Goal: Task Accomplishment & Management: Manage account settings

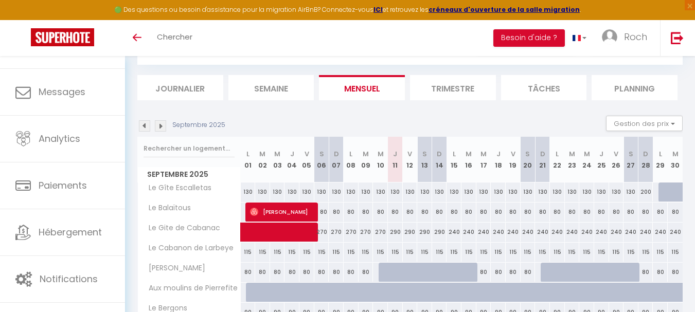
scroll to position [51, 0]
click at [140, 128] on img at bounding box center [144, 126] width 11 height 11
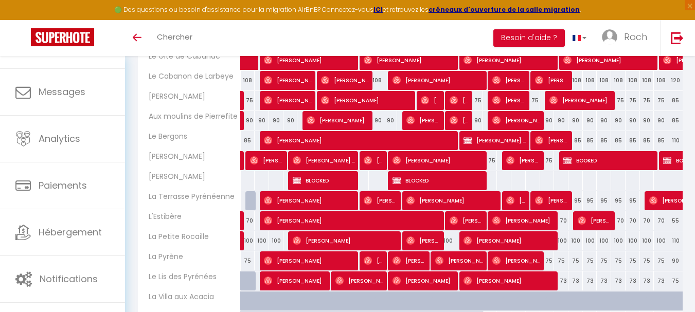
scroll to position [206, 0]
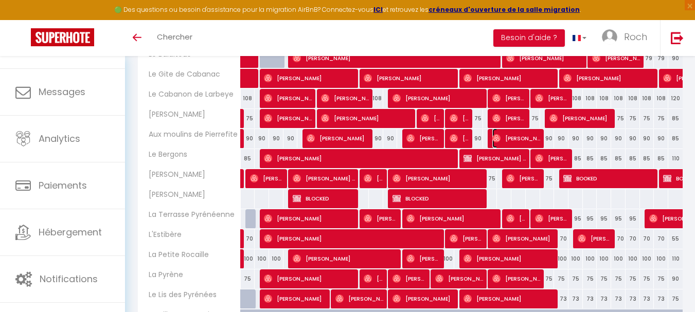
click at [508, 135] on span "[PERSON_NAME]" at bounding box center [516, 139] width 48 height 20
select select "OK"
select select "0"
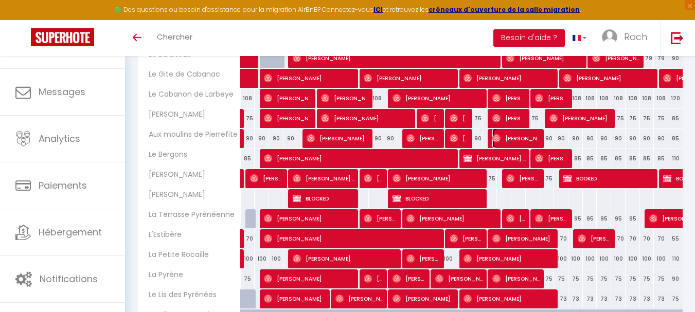
select select "1"
select select
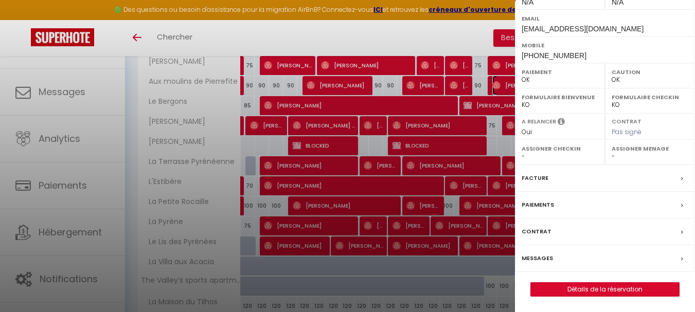
scroll to position [309, 0]
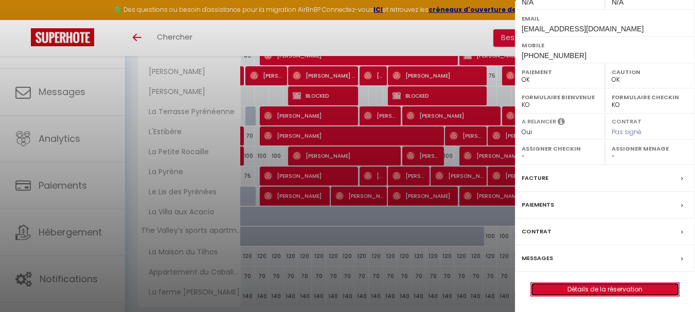
click at [584, 290] on link "Détails de la réservation" at bounding box center [605, 289] width 148 height 13
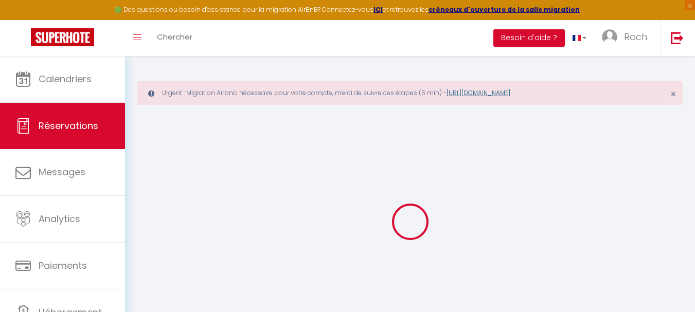
type input "[PERSON_NAME]"
type input "Eguileor"
type input "[EMAIL_ADDRESS][DOMAIN_NAME]"
type input "[PERSON_NAME][EMAIL_ADDRESS][DOMAIN_NAME]"
type input "[PHONE_NUMBER]"
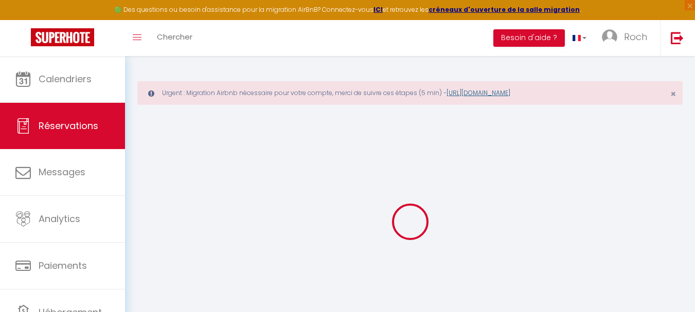
type input "48006"
type input "2 [PERSON_NAME] Lasa"
type input "[GEOGRAPHIC_DATA]"
select select "ES"
type input "16.56"
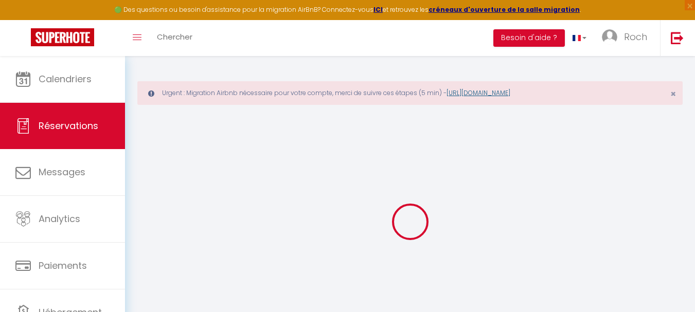
select select "47748"
select select "1"
select select
type input "3"
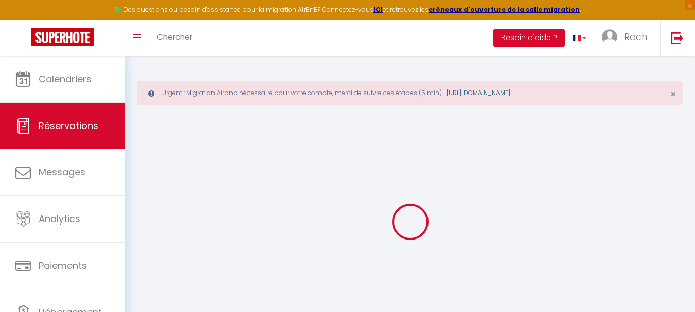
type input "3"
select select "12"
select select
type input "360"
checkbox input "false"
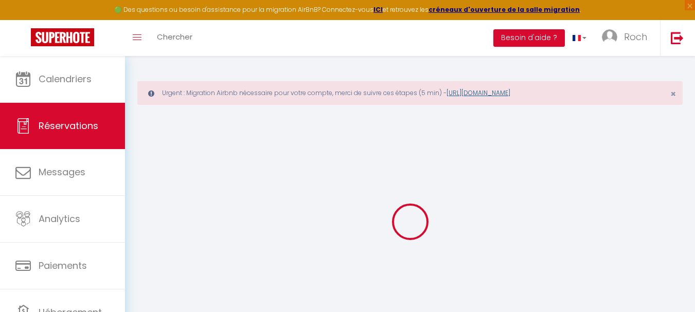
type input "0"
select select "1"
type input "60"
type input "50"
type input "0"
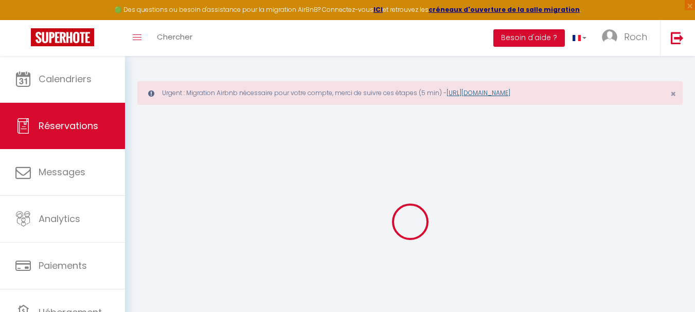
select select
select select "15"
checkbox input "false"
select select
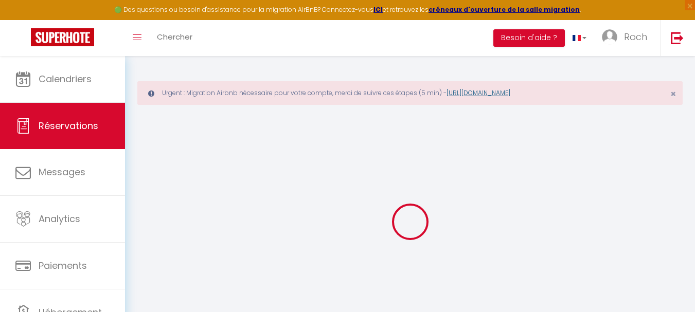
select select
checkbox input "false"
select select
checkbox input "false"
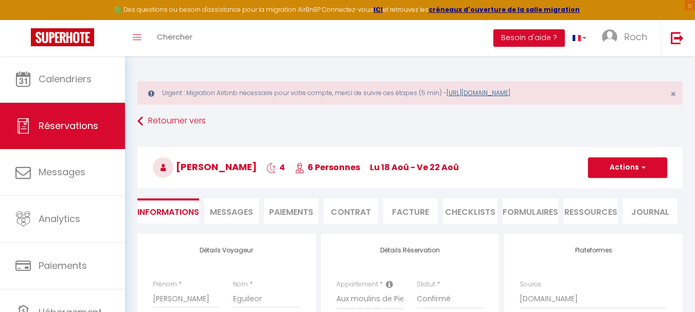
type input "100"
type input "15.55"
select select
checkbox input "false"
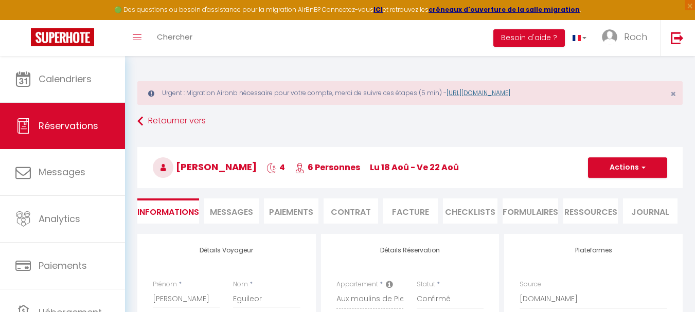
select select
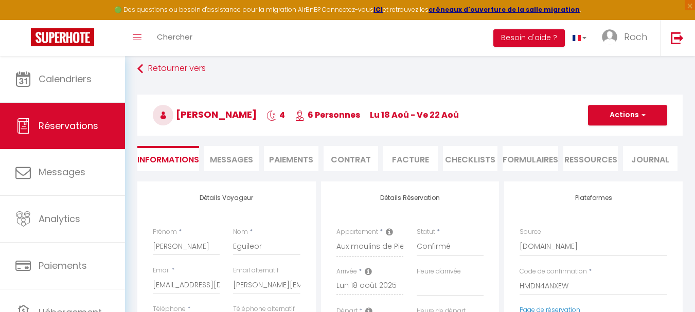
scroll to position [51, 0]
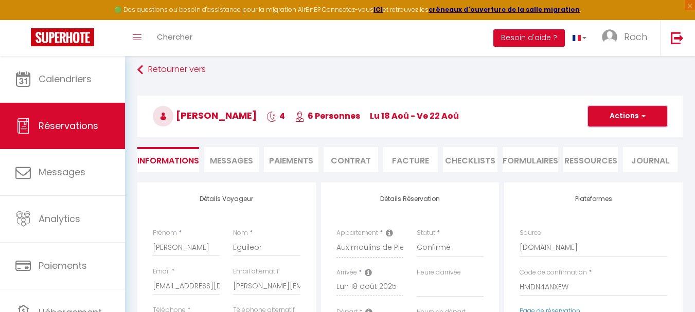
click at [612, 110] on button "Actions" at bounding box center [627, 116] width 79 height 21
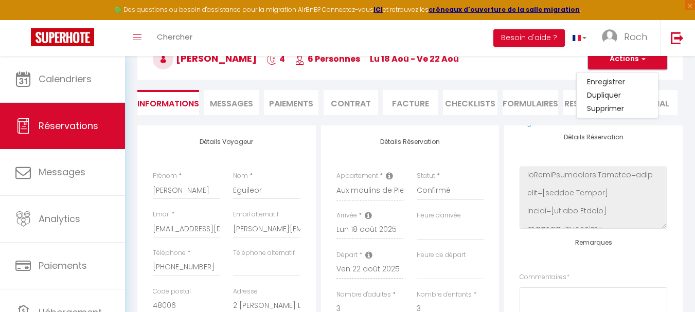
scroll to position [0, 0]
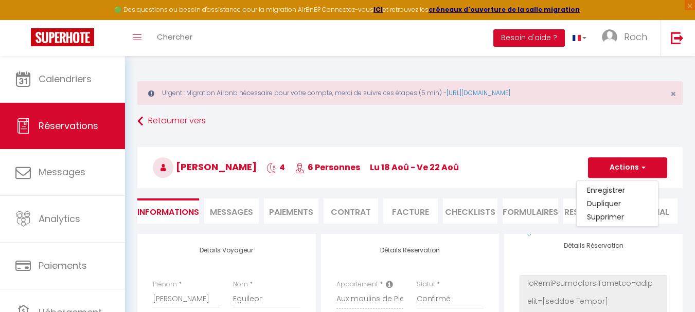
click at [421, 214] on li "Facture" at bounding box center [410, 211] width 55 height 25
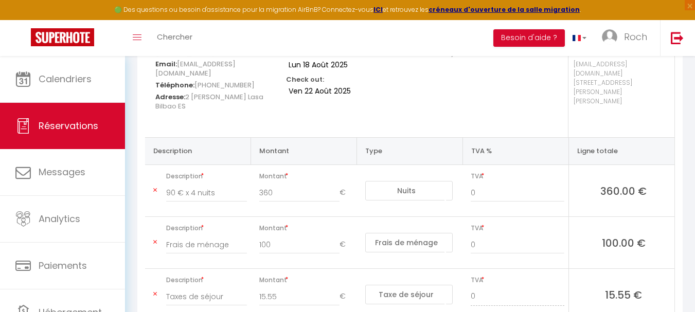
scroll to position [2, 0]
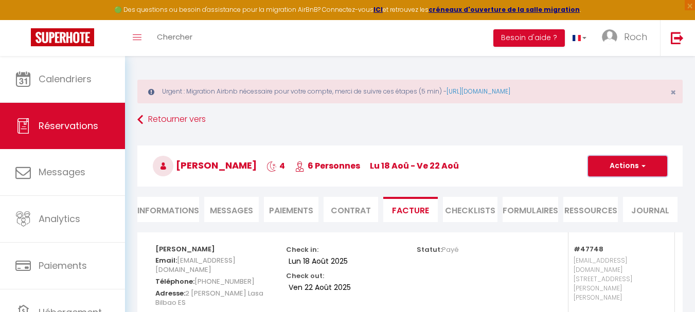
click at [608, 168] on button "Actions" at bounding box center [627, 166] width 79 height 21
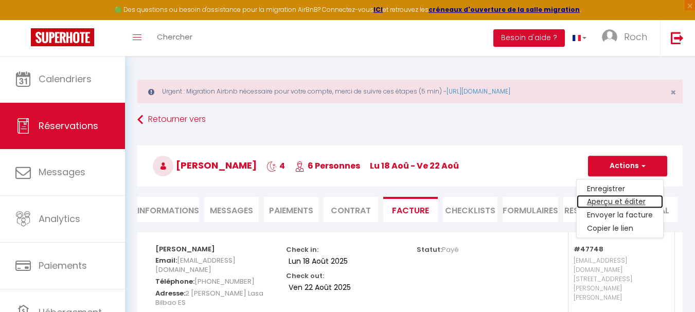
click at [619, 206] on link "Aperçu et éditer" at bounding box center [620, 201] width 86 height 13
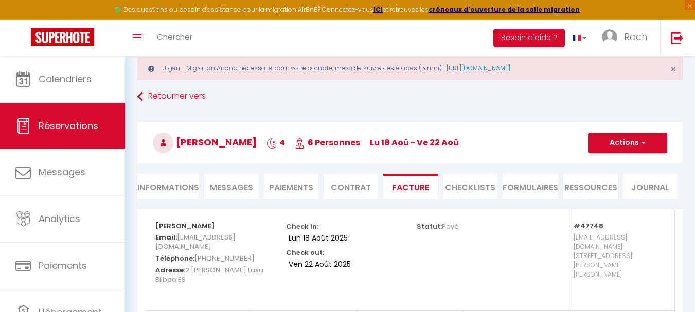
scroll to position [0, 0]
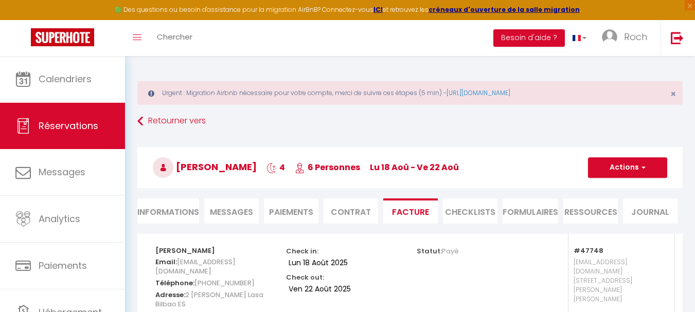
click at [504, 88] on div "Urgent : Migration Airbnb nécessaire pour votre compte, merci de suivre ces éta…" at bounding box center [409, 93] width 545 height 24
click at [500, 94] on link "[URL][DOMAIN_NAME]" at bounding box center [479, 92] width 64 height 9
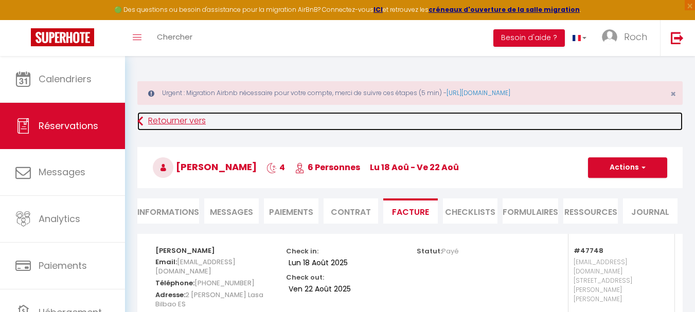
click at [200, 122] on link "Retourner vers" at bounding box center [409, 121] width 545 height 19
select select
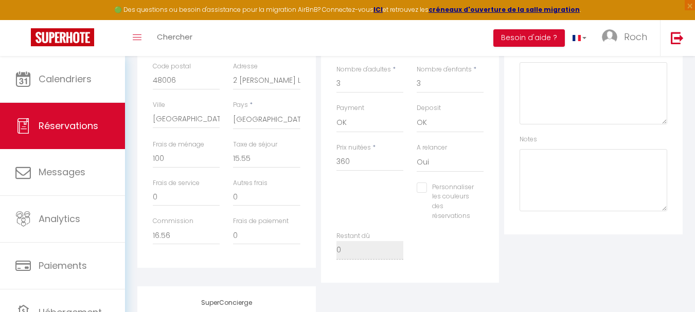
scroll to position [309, 0]
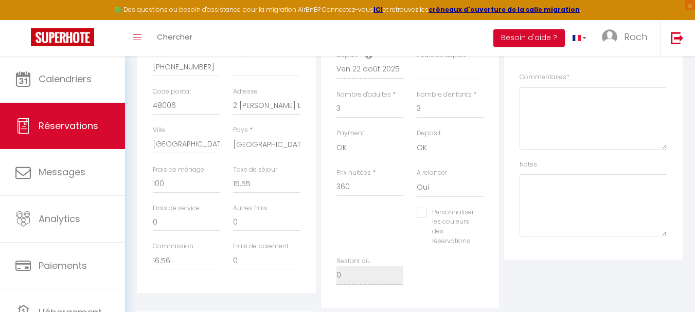
click at [427, 217] on input "Personnaliser les couleurs des réservations" at bounding box center [445, 213] width 57 height 10
checkbox input "true"
select select
click at [425, 211] on input "Personnaliser les couleurs des réservations" at bounding box center [445, 213] width 57 height 10
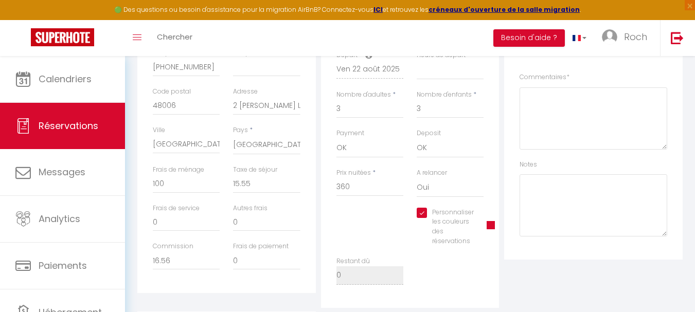
checkbox input "false"
select select
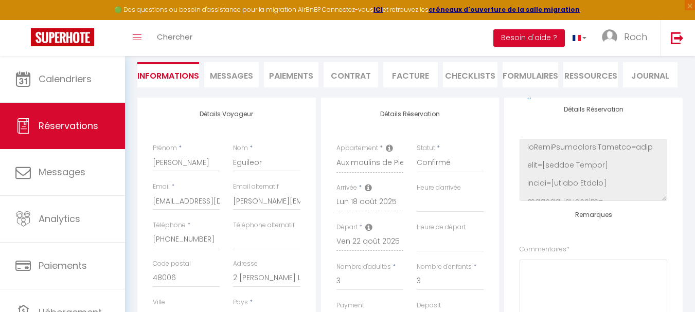
scroll to position [154, 0]
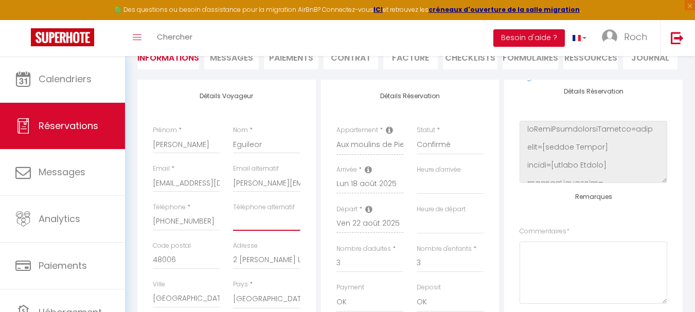
click at [256, 219] on input "Téléphone alternatif" at bounding box center [266, 221] width 67 height 19
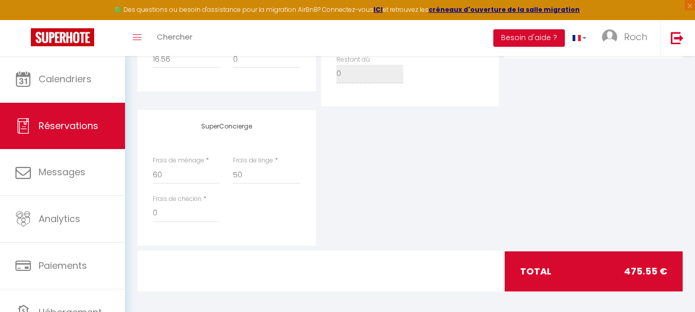
scroll to position [515, 0]
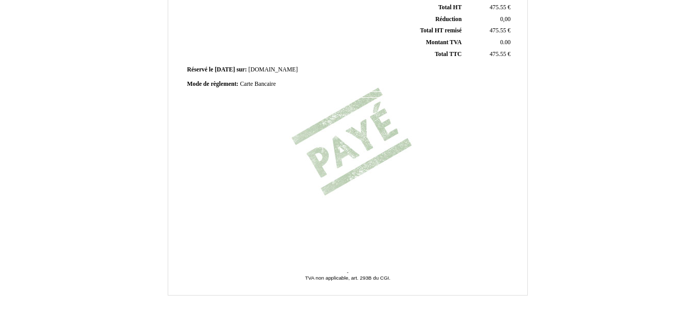
scroll to position [309, 0]
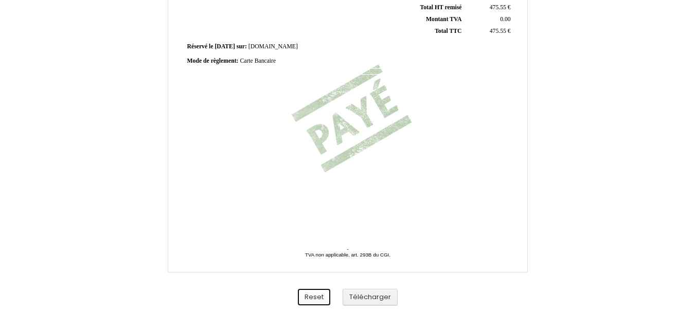
click at [320, 296] on button "Reset" at bounding box center [314, 297] width 32 height 17
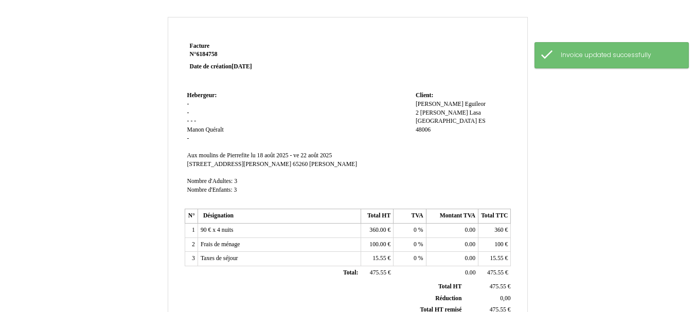
scroll to position [0, 0]
